Goal: Navigation & Orientation: Understand site structure

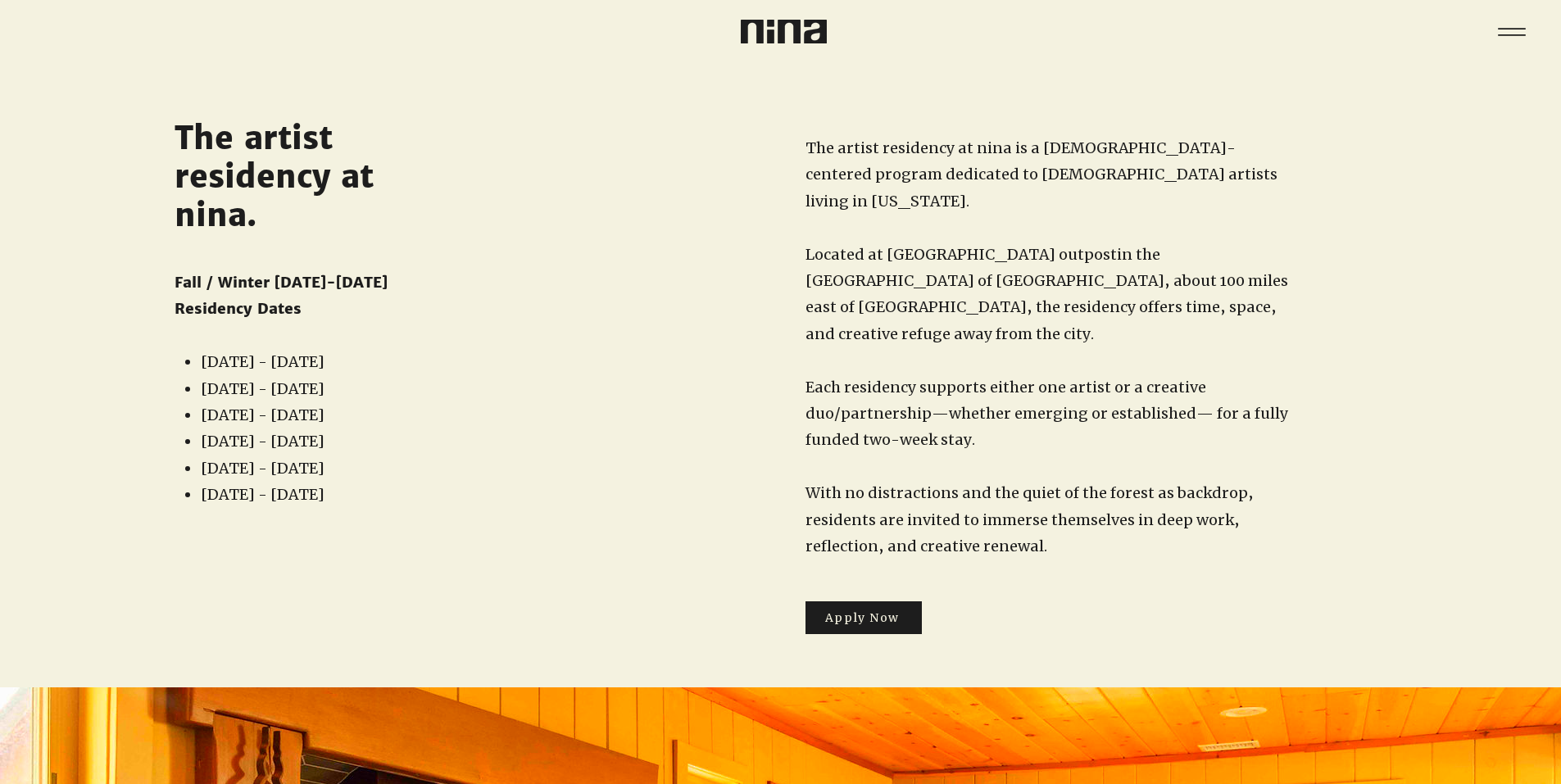
click at [1503, 37] on icon "Menu" at bounding box center [1512, 32] width 49 height 49
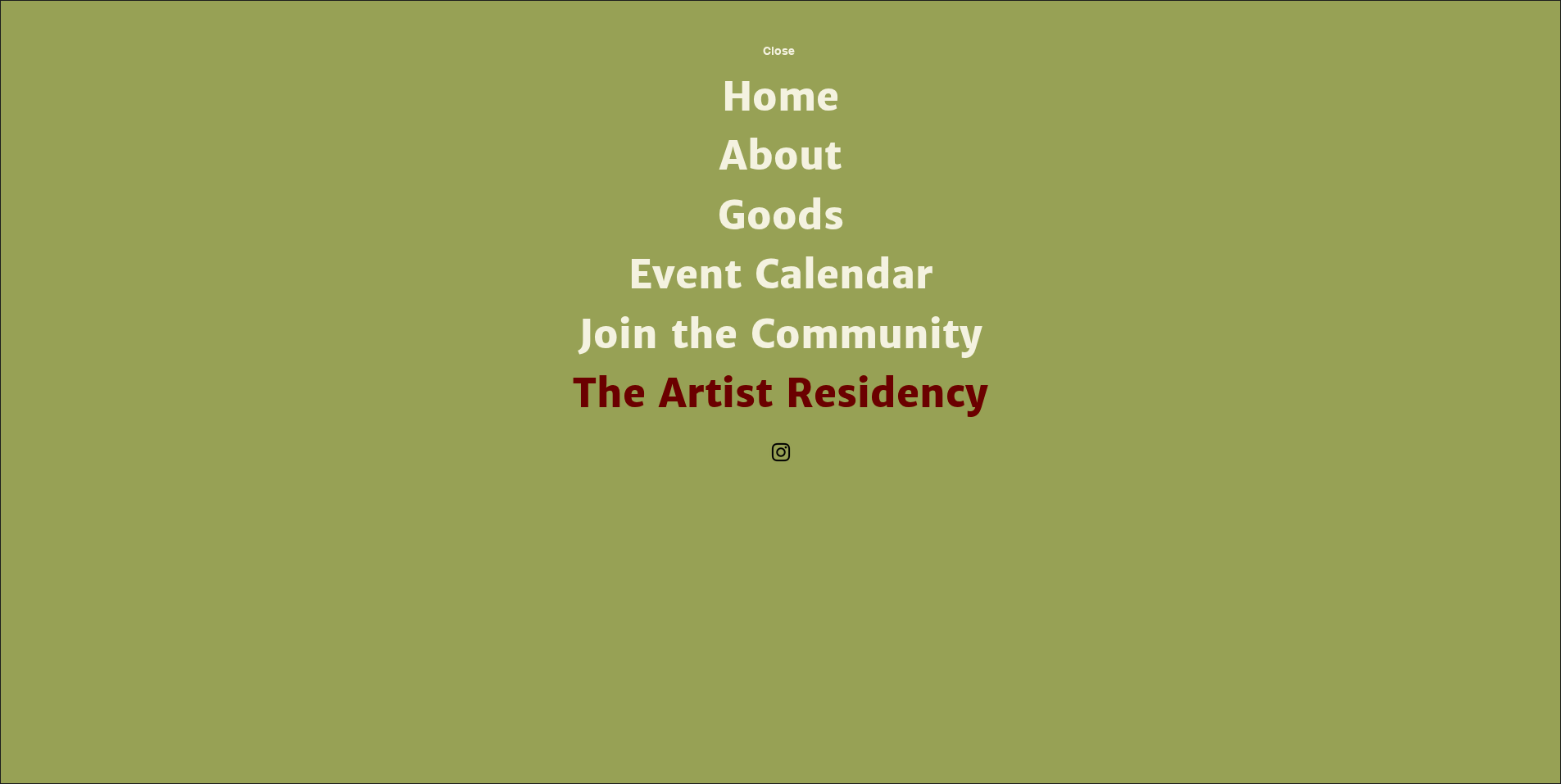
click at [799, 162] on link "About" at bounding box center [781, 156] width 428 height 59
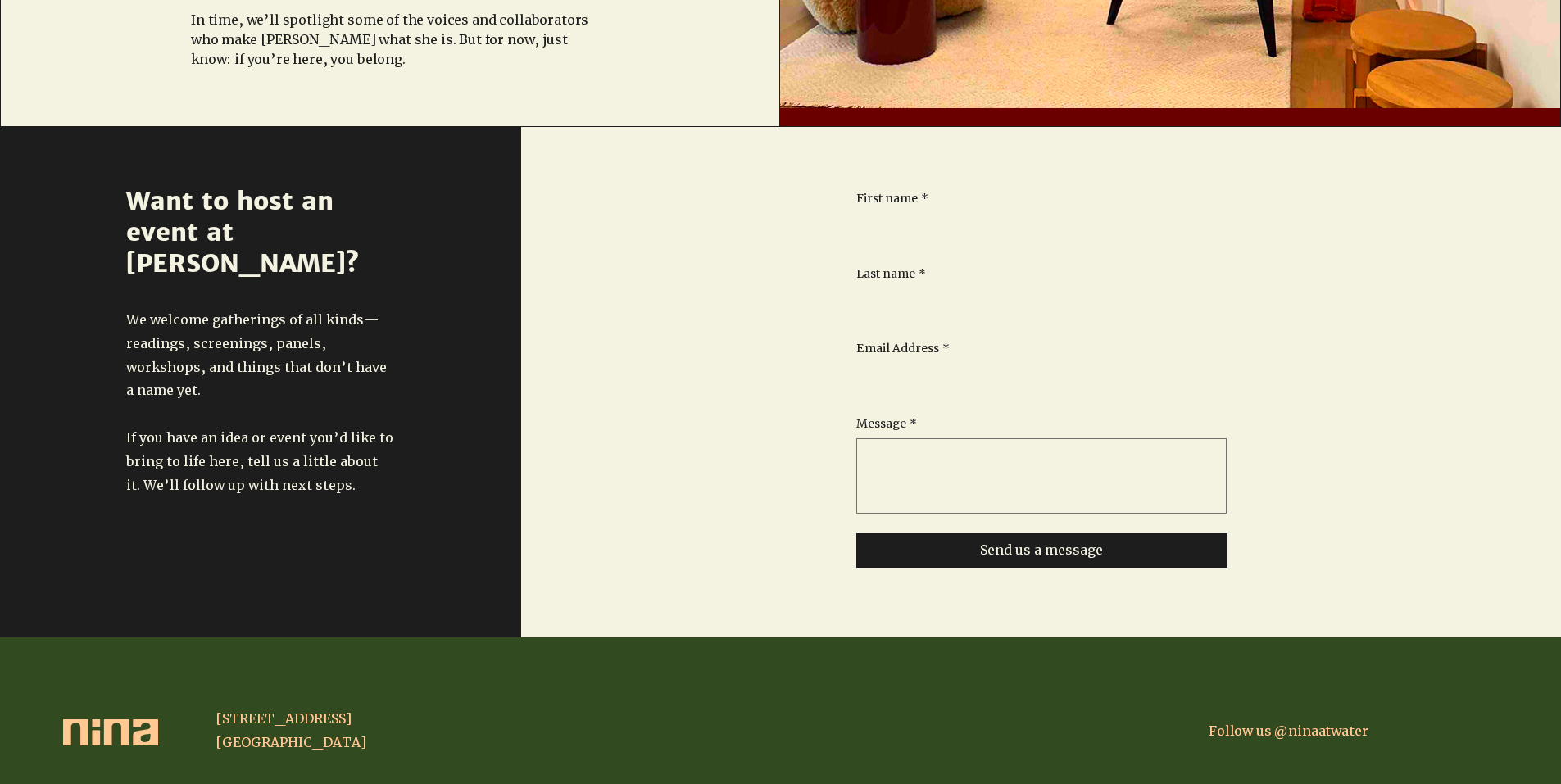
scroll to position [1318, 0]
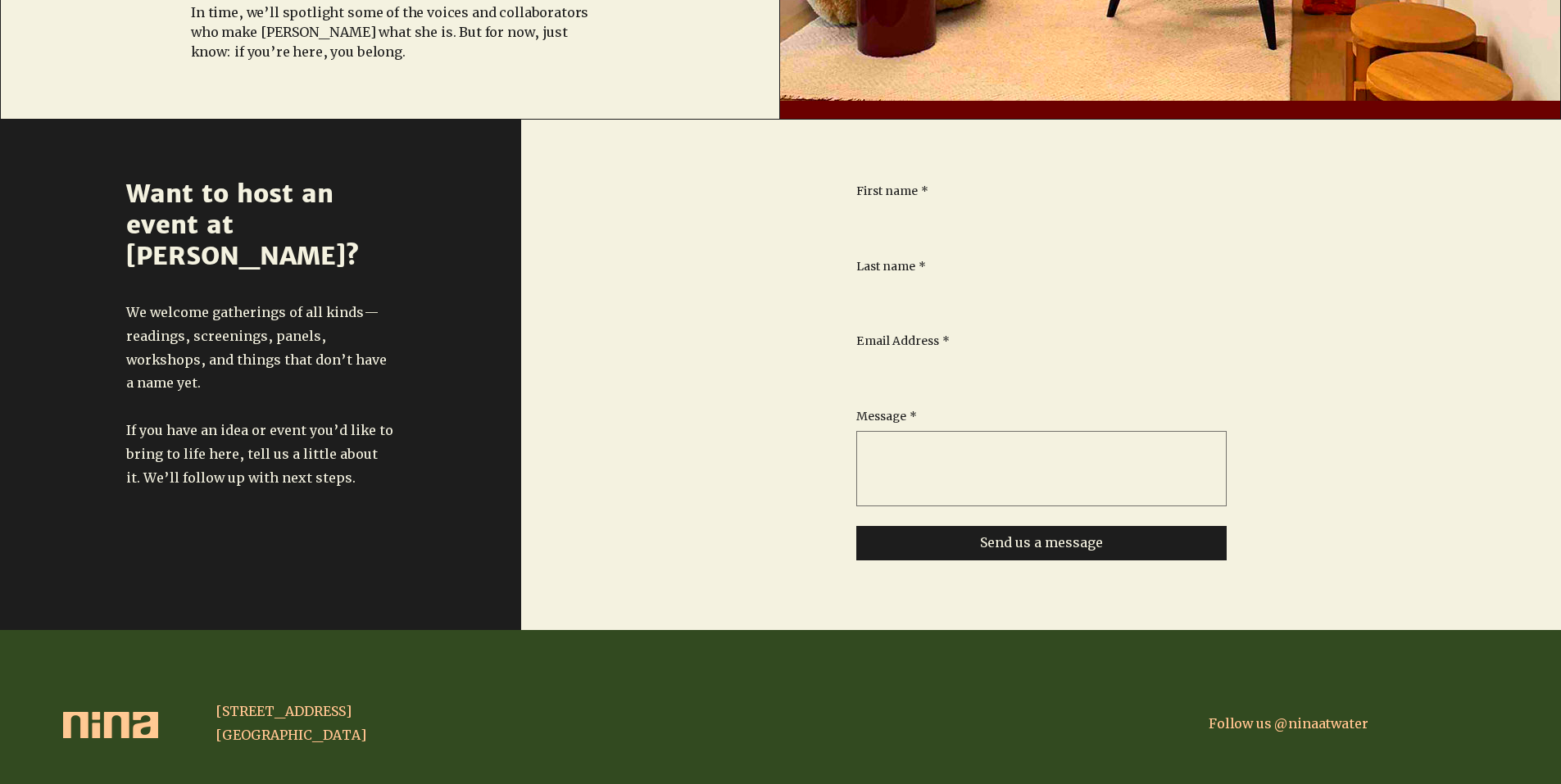
drag, startPoint x: 377, startPoint y: 720, endPoint x: 207, endPoint y: 691, distance: 172.5
click at [207, 691] on div "[STREET_ADDRESS] [GEOGRAPHIC_DATA] Follow us @ninaatwater" at bounding box center [780, 723] width 1512 height 84
click at [243, 703] on span "[STREET_ADDRESS]" at bounding box center [283, 711] width 136 height 17
drag, startPoint x: 214, startPoint y: 696, endPoint x: 341, endPoint y: 715, distance: 128.4
click at [341, 715] on div "[STREET_ADDRESS] [GEOGRAPHIC_DATA] Follow us @ninaatwater" at bounding box center [780, 723] width 1512 height 84
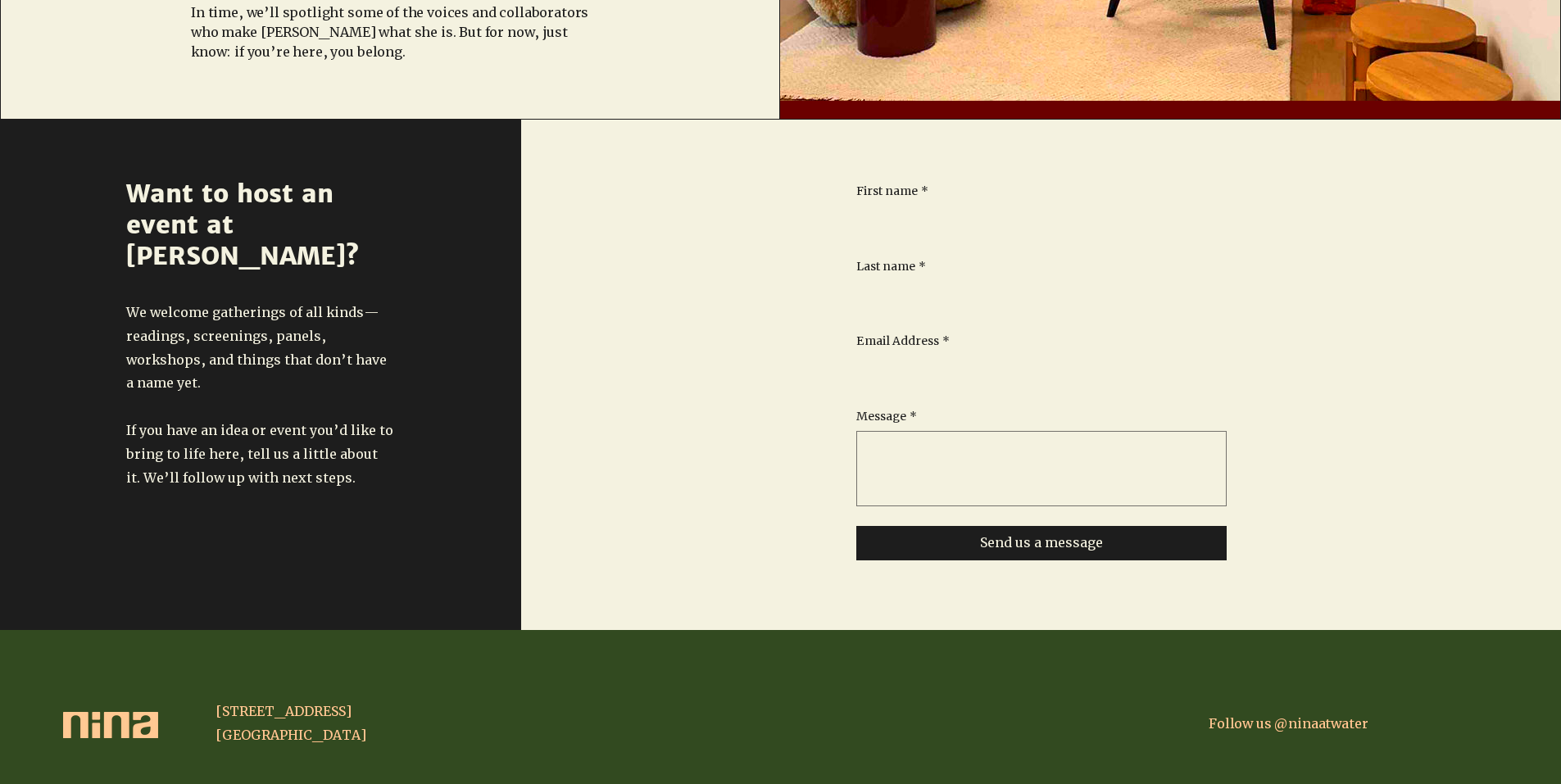
click at [335, 727] on span "[GEOGRAPHIC_DATA]" at bounding box center [291, 735] width 151 height 17
drag, startPoint x: 217, startPoint y: 695, endPoint x: 309, endPoint y: 710, distance: 93.2
click at [357, 718] on div "[STREET_ADDRESS] [GEOGRAPHIC_DATA]" at bounding box center [335, 723] width 240 height 48
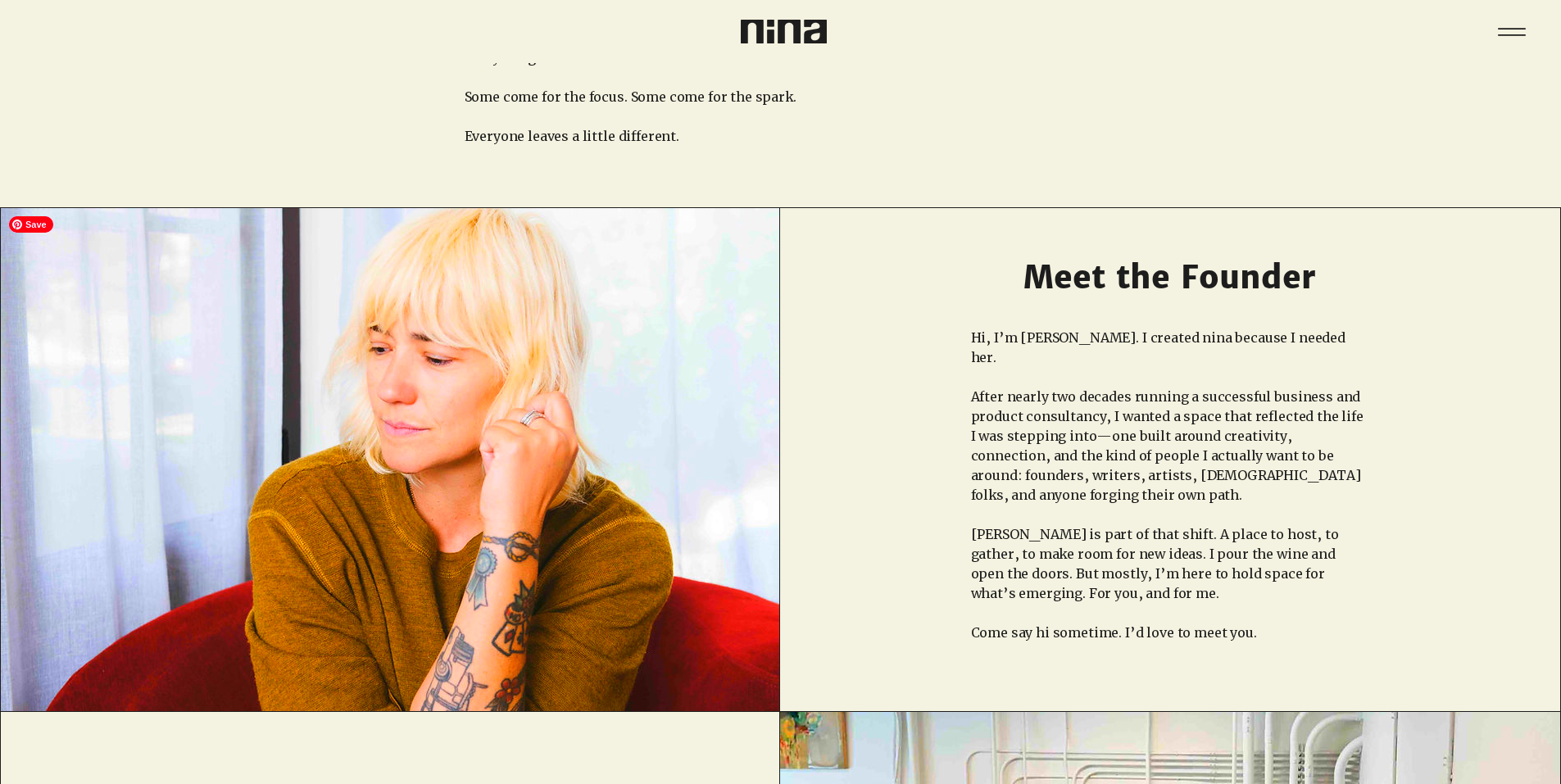
scroll to position [0, 0]
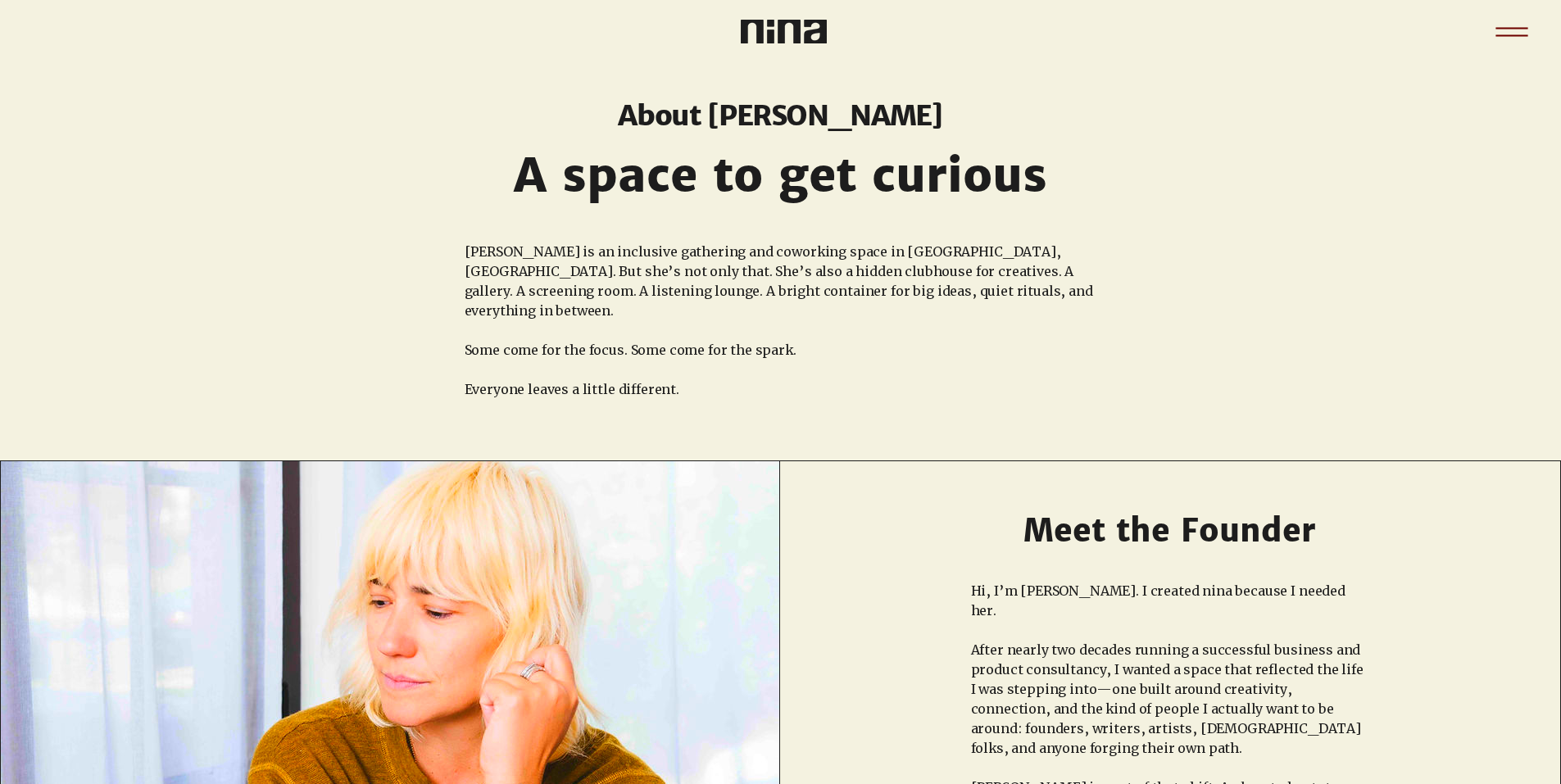
click at [1522, 40] on icon "Menu" at bounding box center [1512, 32] width 57 height 57
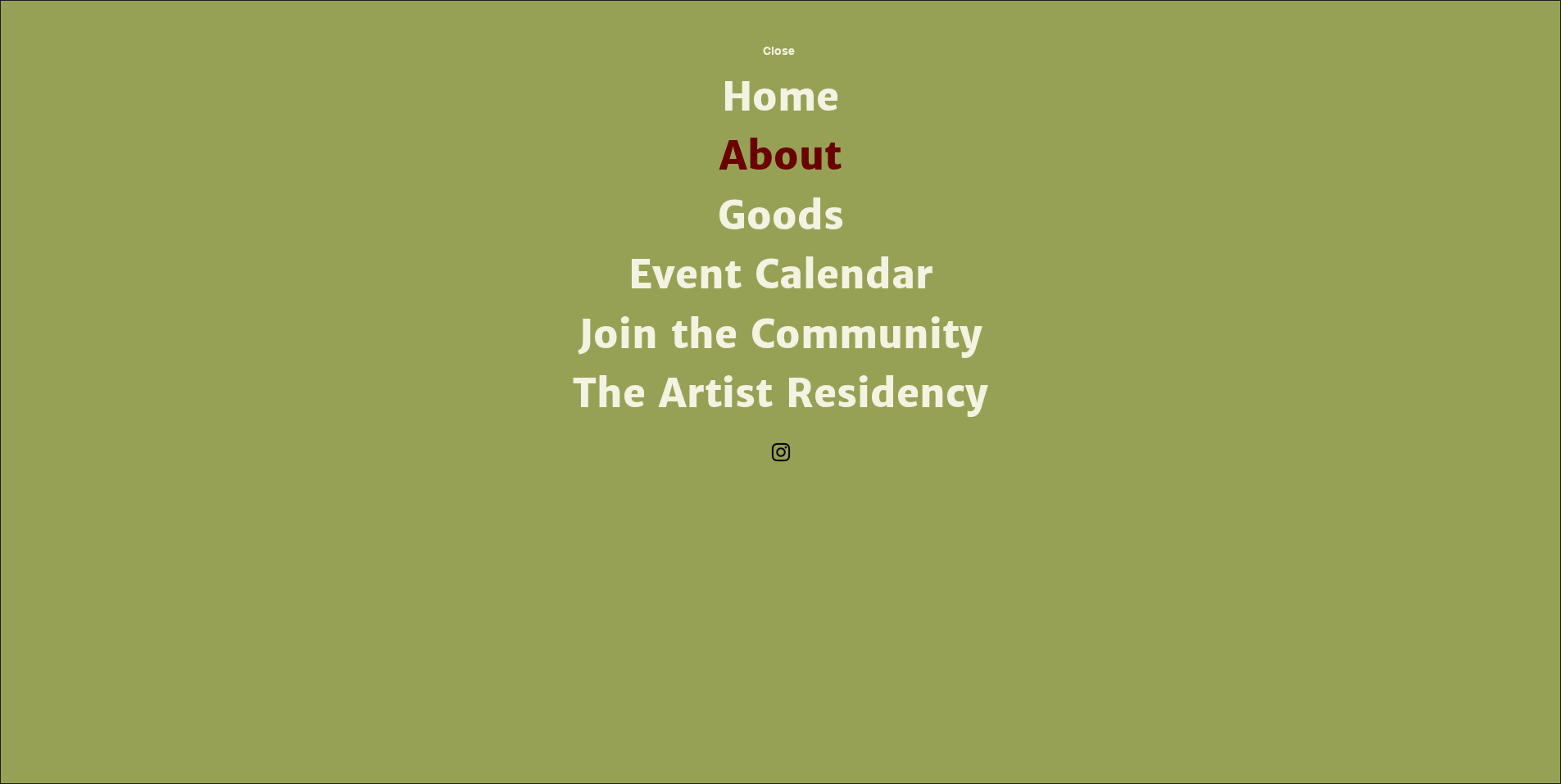
click at [753, 278] on link "Event Calendar" at bounding box center [781, 275] width 428 height 59
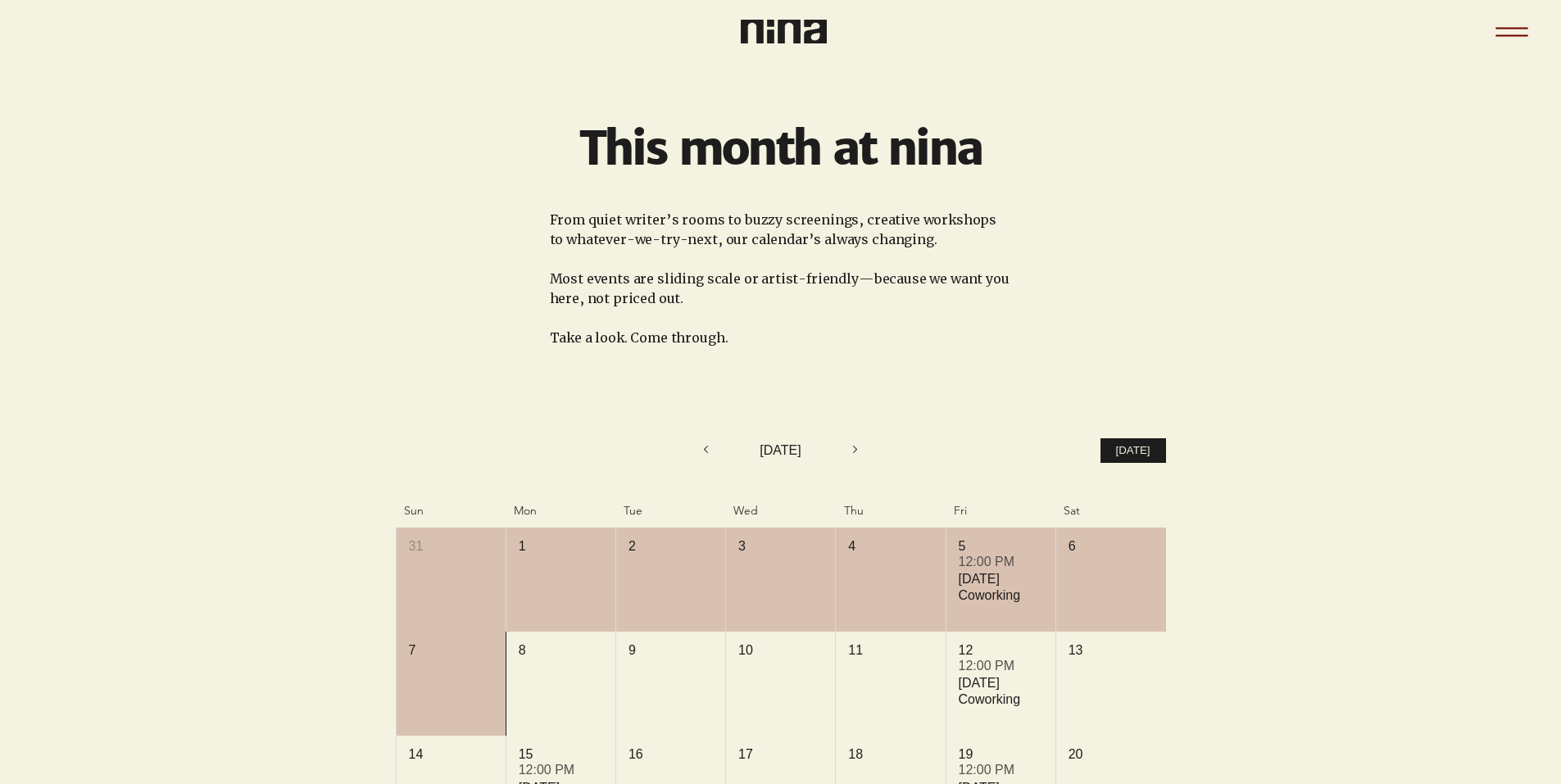
click at [1506, 26] on icon "Menu" at bounding box center [1512, 32] width 57 height 57
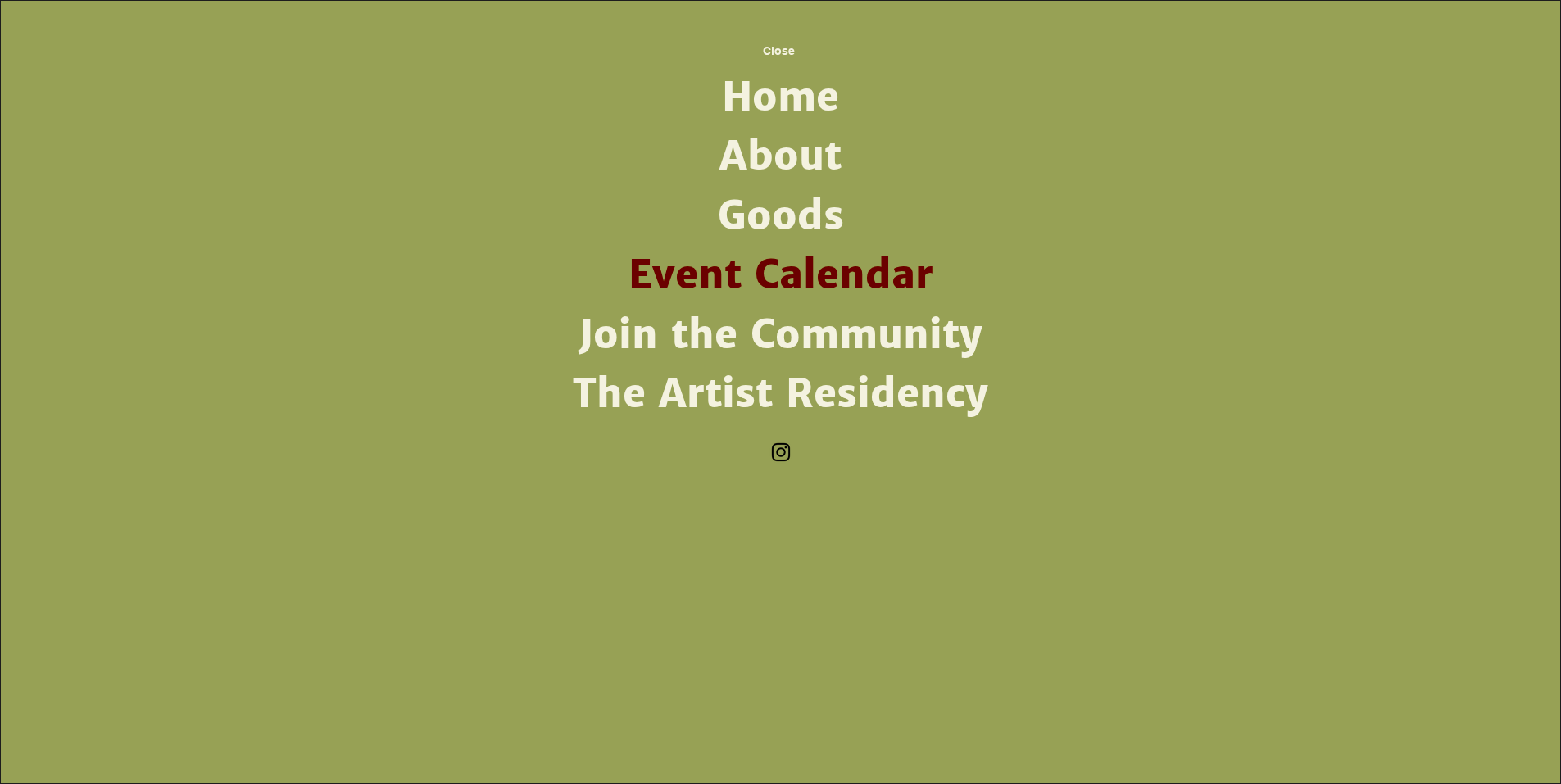
click at [821, 341] on link "Join the Community" at bounding box center [781, 334] width 428 height 59
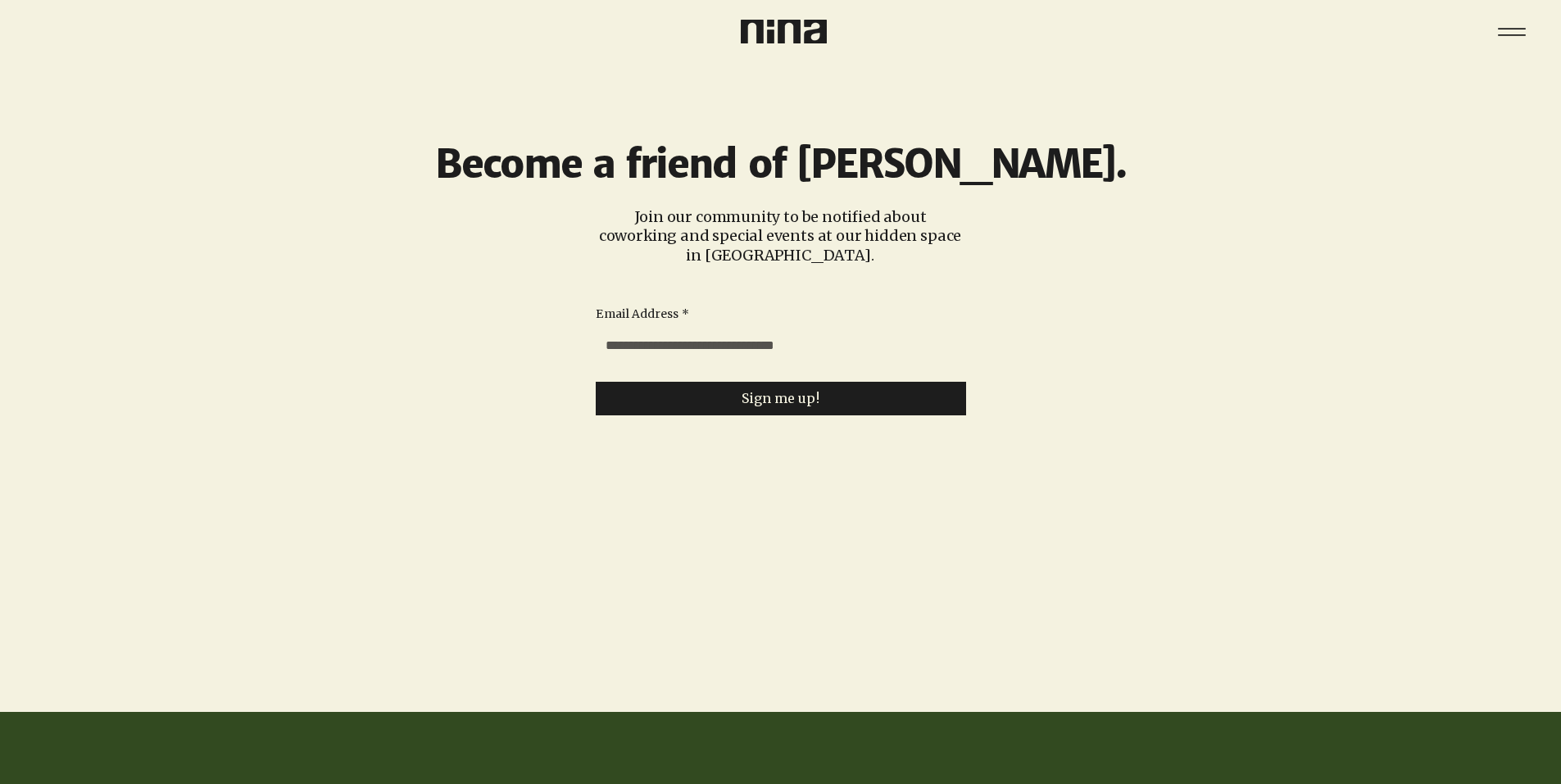
drag, startPoint x: 1516, startPoint y: 39, endPoint x: 1511, endPoint y: 46, distance: 8.6
click at [1514, 39] on icon "Menu" at bounding box center [1512, 32] width 49 height 49
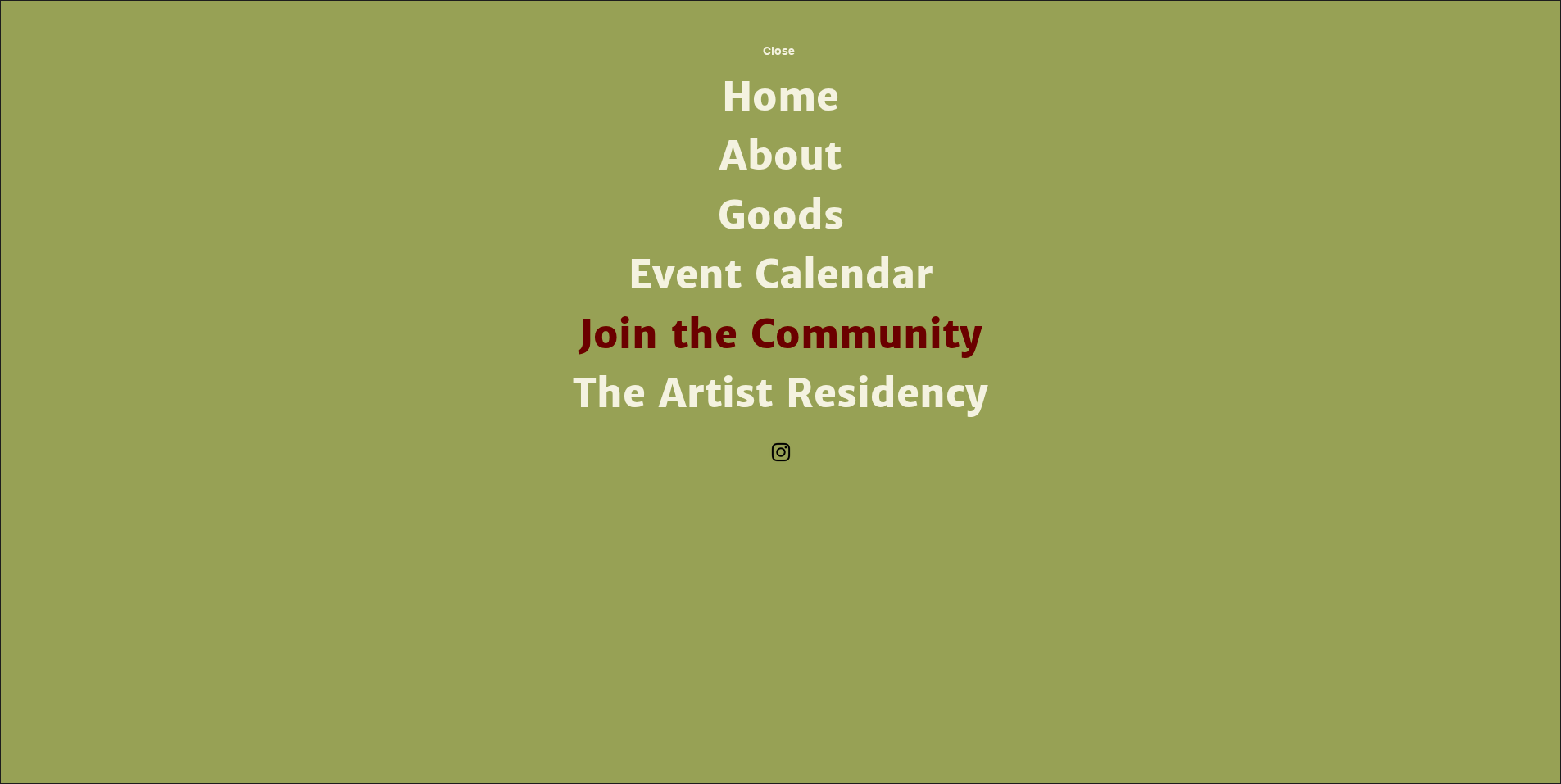
click at [820, 219] on link "Goods" at bounding box center [781, 216] width 428 height 59
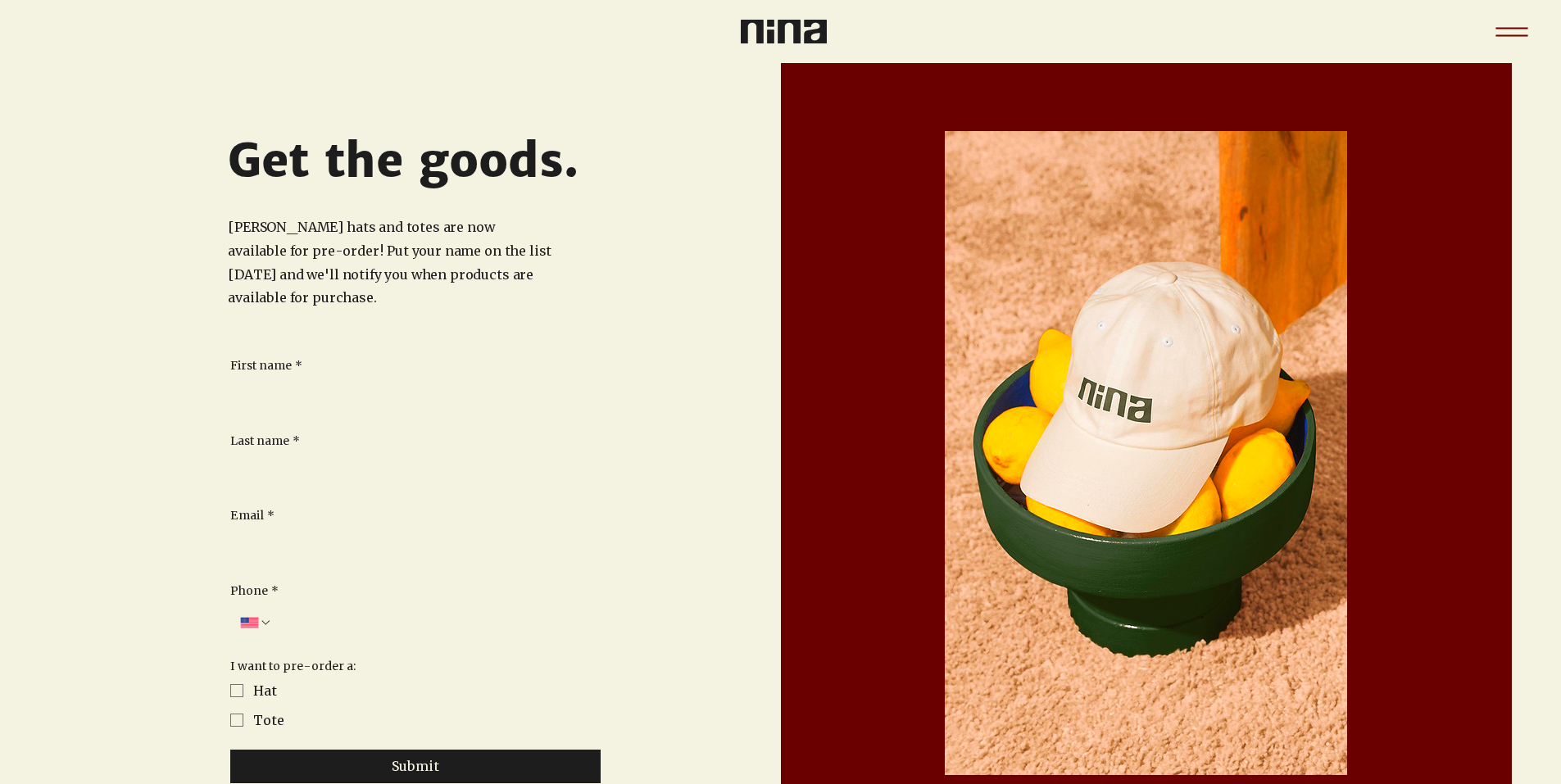
click at [1518, 35] on icon "Menu" at bounding box center [1512, 35] width 32 height 2
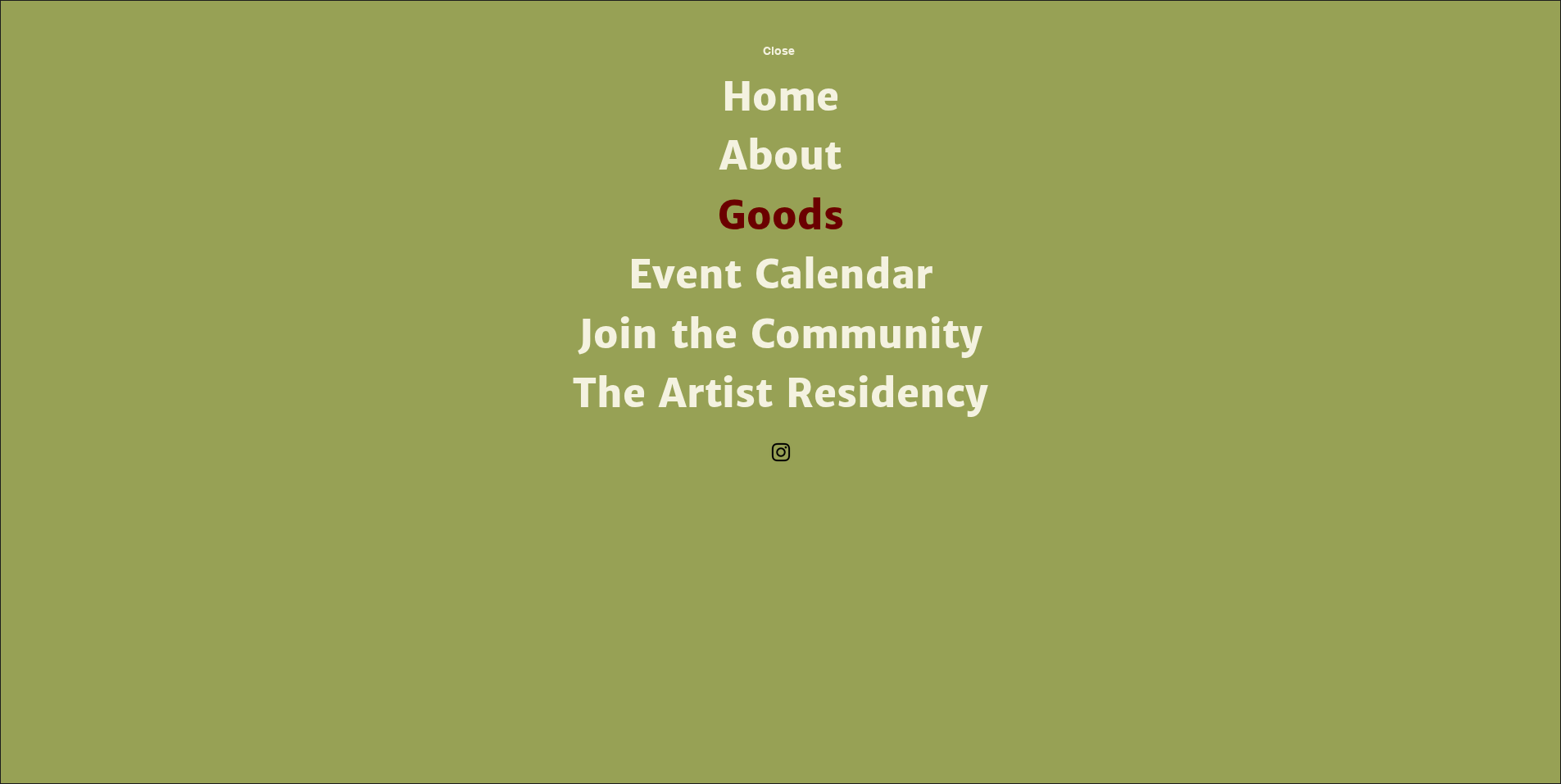
click at [777, 445] on img "Instagram" at bounding box center [781, 452] width 25 height 25
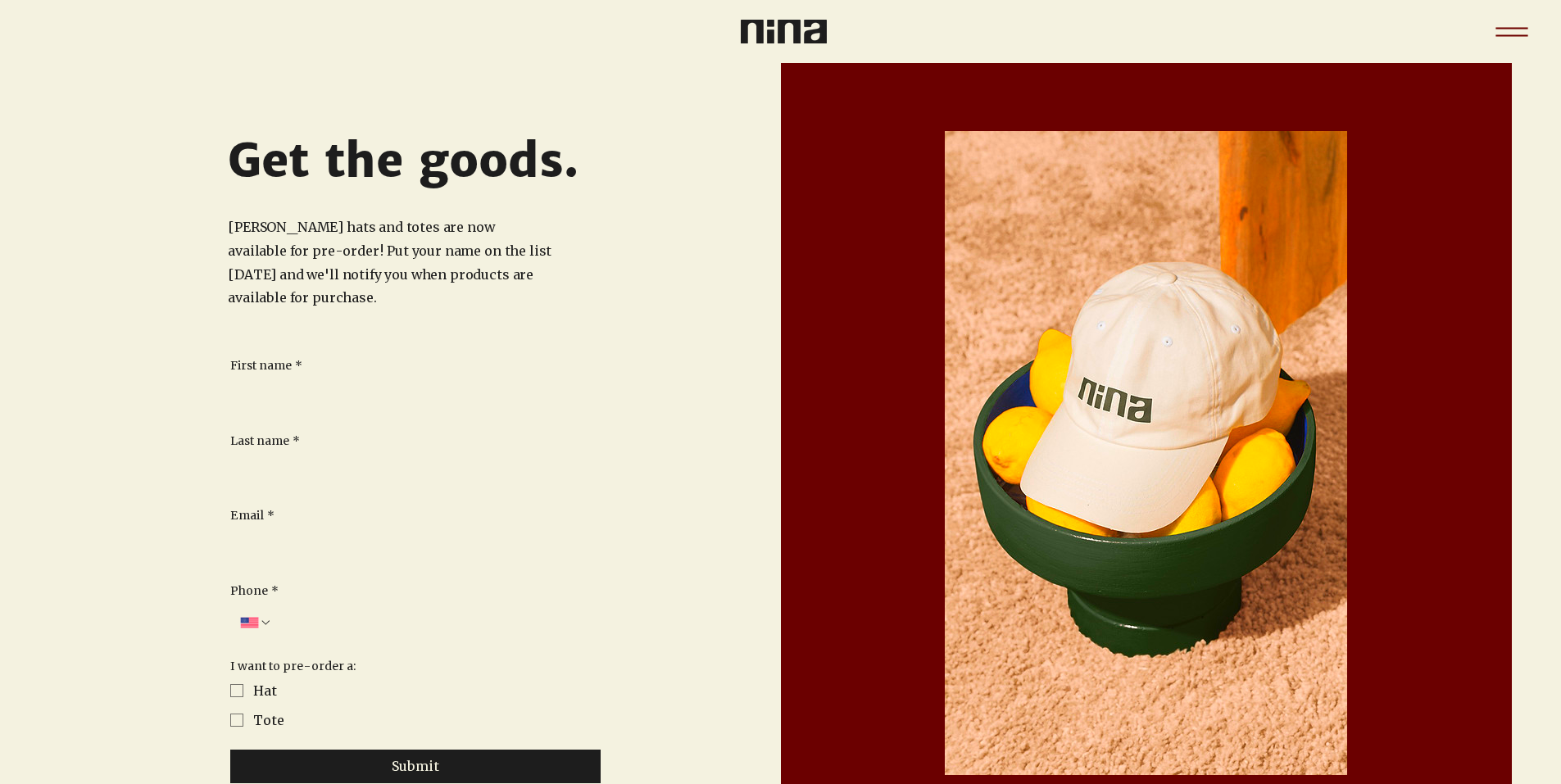
click at [1503, 24] on icon "Menu" at bounding box center [1512, 32] width 57 height 57
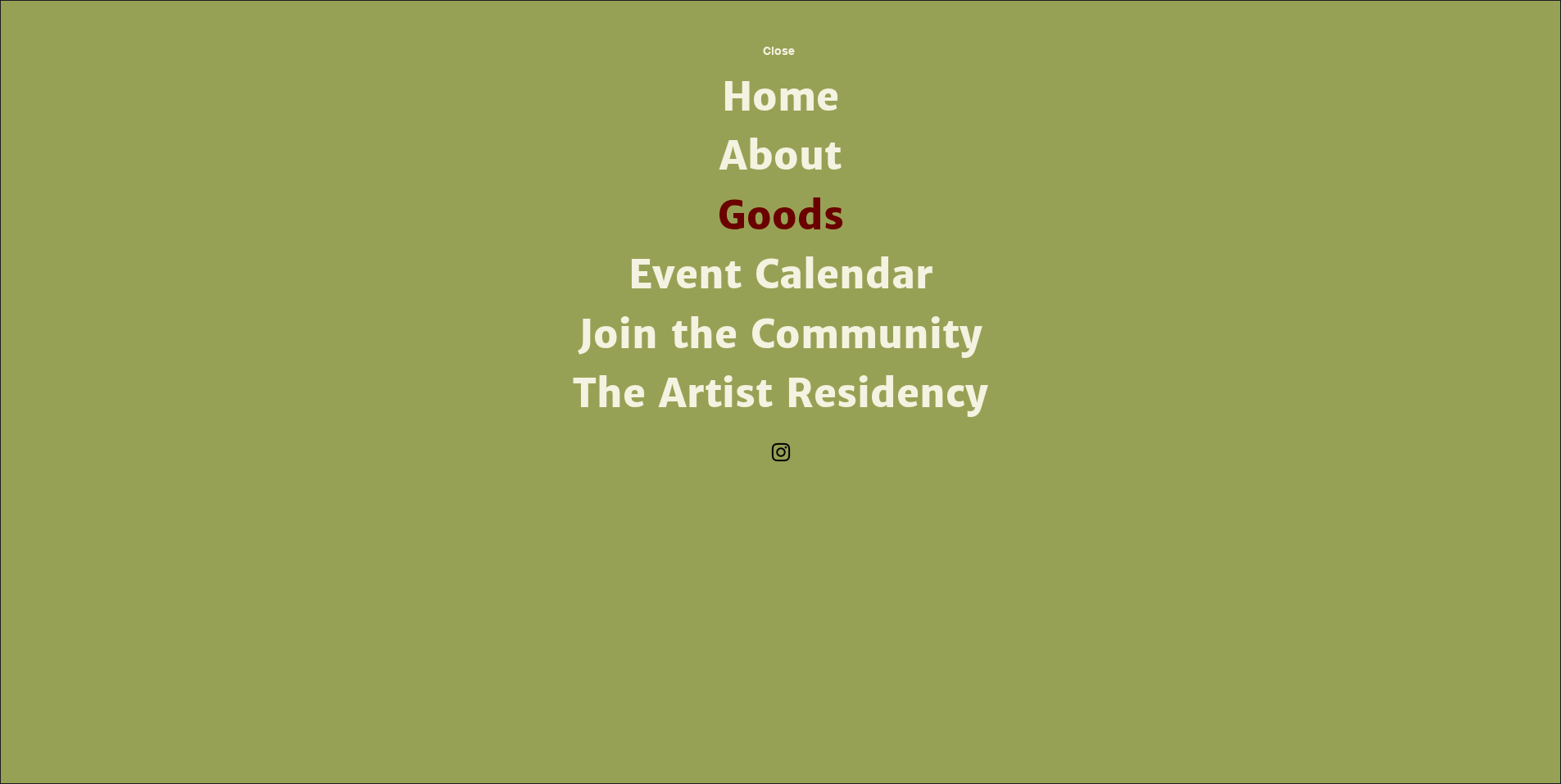
click at [800, 158] on link "About" at bounding box center [781, 156] width 428 height 59
